Goal: Task Accomplishment & Management: Manage account settings

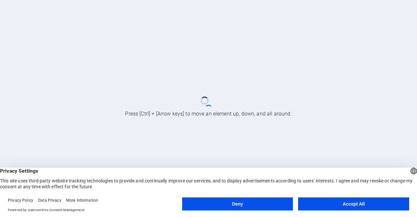
click at [339, 206] on button "Accept All" at bounding box center [353, 203] width 111 height 13
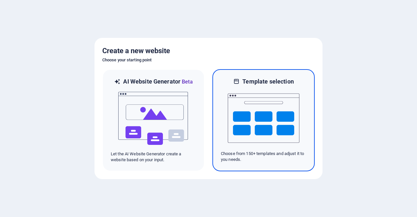
click at [263, 114] on img at bounding box center [264, 117] width 72 height 65
click at [265, 123] on img at bounding box center [264, 117] width 72 height 65
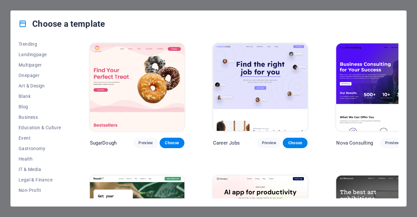
click at [346, 74] on img at bounding box center [383, 86] width 95 height 87
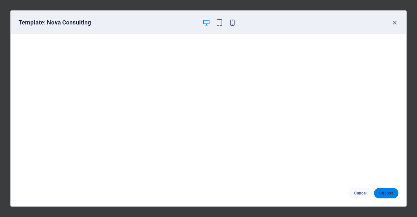
click at [383, 193] on span "Choose" at bounding box center [386, 192] width 14 height 5
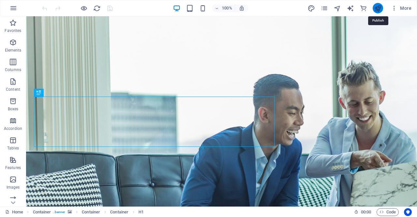
click at [375, 7] on icon "publish" at bounding box center [377, 8] width 7 height 7
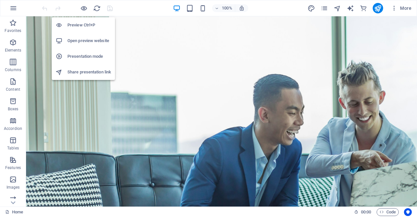
click at [86, 43] on h6 "Open preview website" at bounding box center [89, 41] width 44 height 8
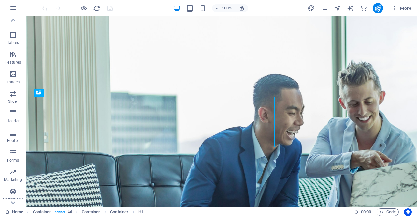
scroll to position [123, 0]
click at [9, 7] on button "button" at bounding box center [14, 8] width 16 height 16
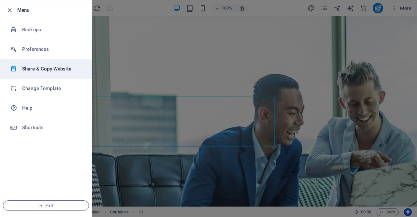
click at [37, 70] on h6 "Share & Copy Website" at bounding box center [52, 69] width 60 height 8
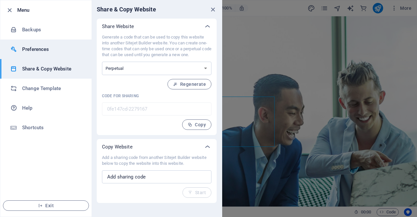
click at [41, 48] on h6 "Preferences" at bounding box center [52, 49] width 60 height 8
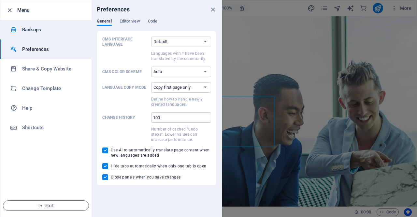
click at [35, 25] on li "Backups" at bounding box center [45, 30] width 91 height 20
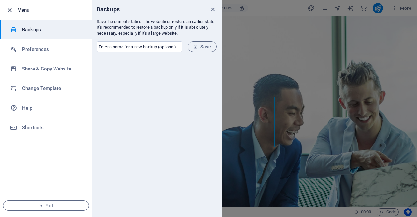
click at [9, 8] on icon "button" at bounding box center [9, 10] width 7 height 7
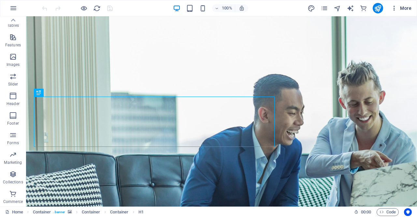
click at [402, 9] on span "More" at bounding box center [401, 8] width 21 height 7
